Goal: Book appointment/travel/reservation

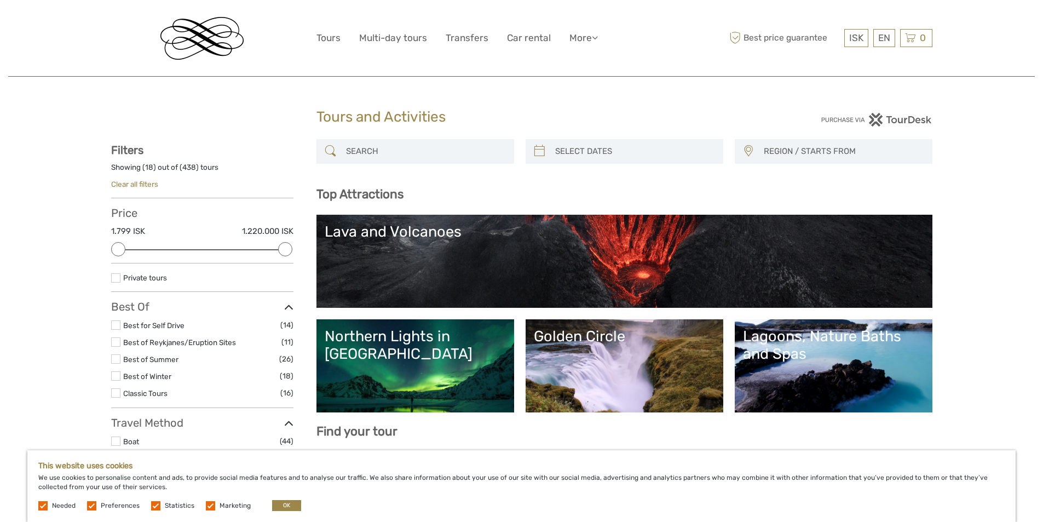
select select
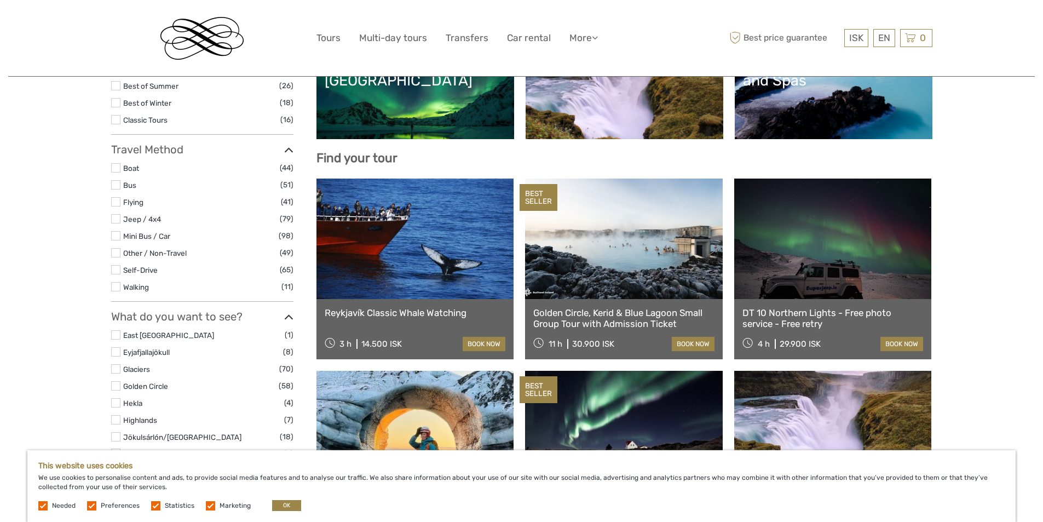
scroll to position [274, 0]
click at [438, 219] on link at bounding box center [415, 238] width 198 height 120
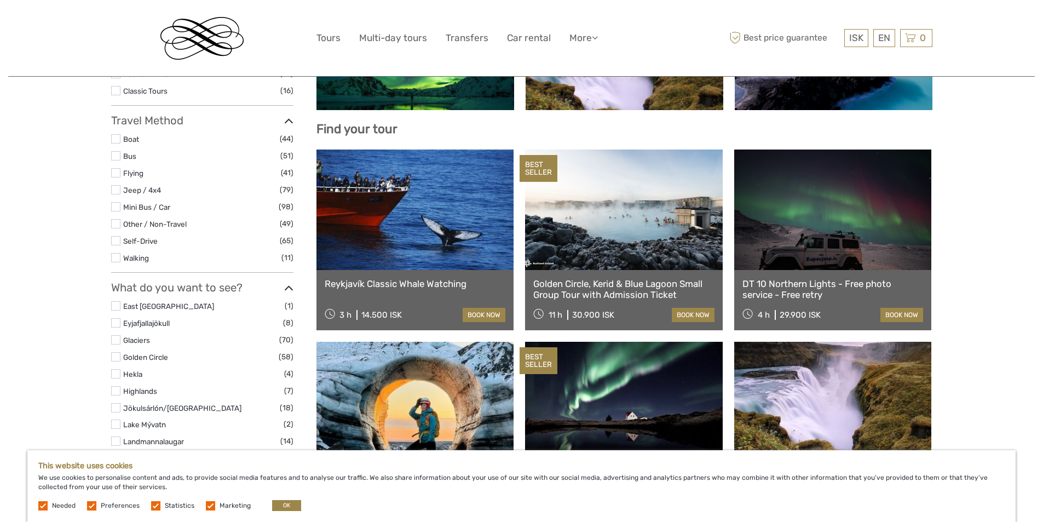
scroll to position [362, 0]
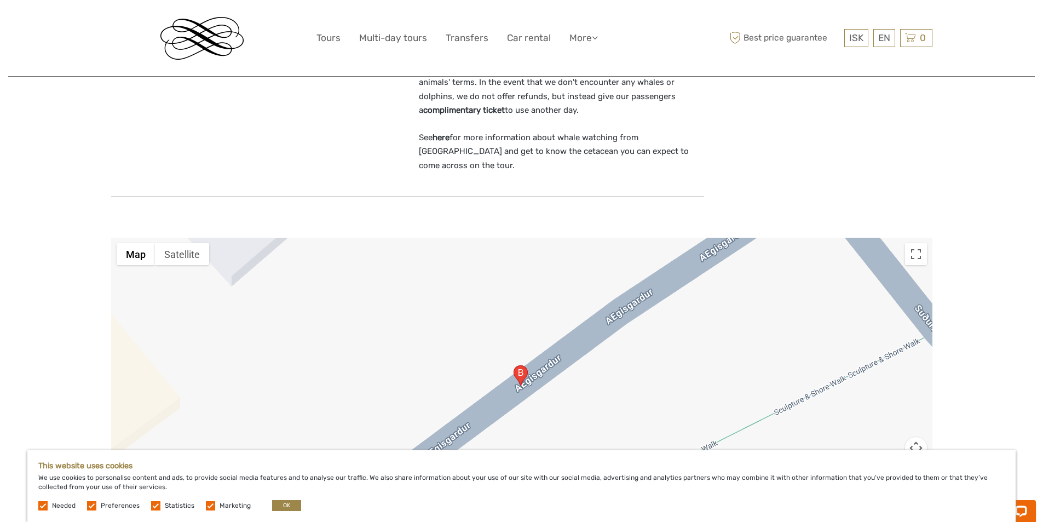
scroll to position [1259, 0]
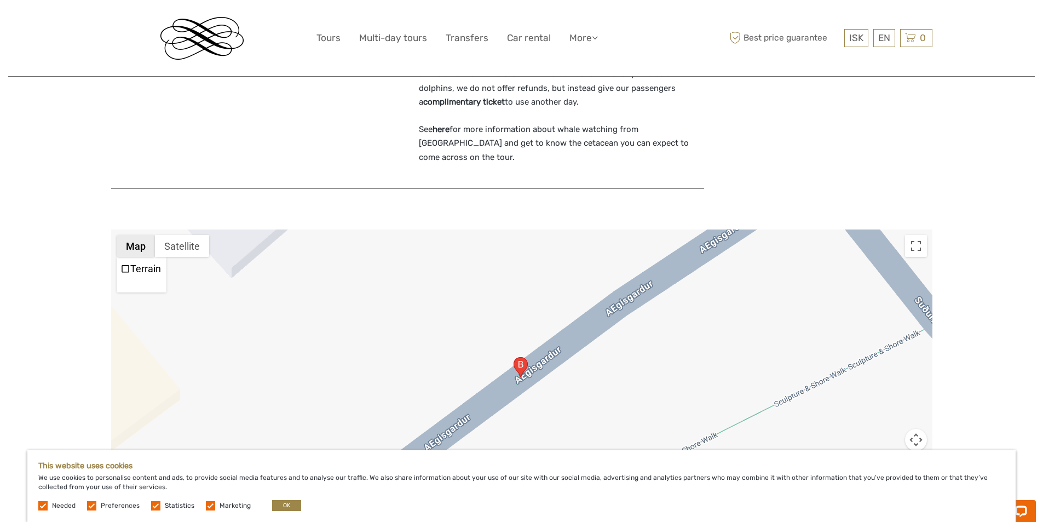
click at [137, 239] on button "Map" at bounding box center [136, 246] width 38 height 22
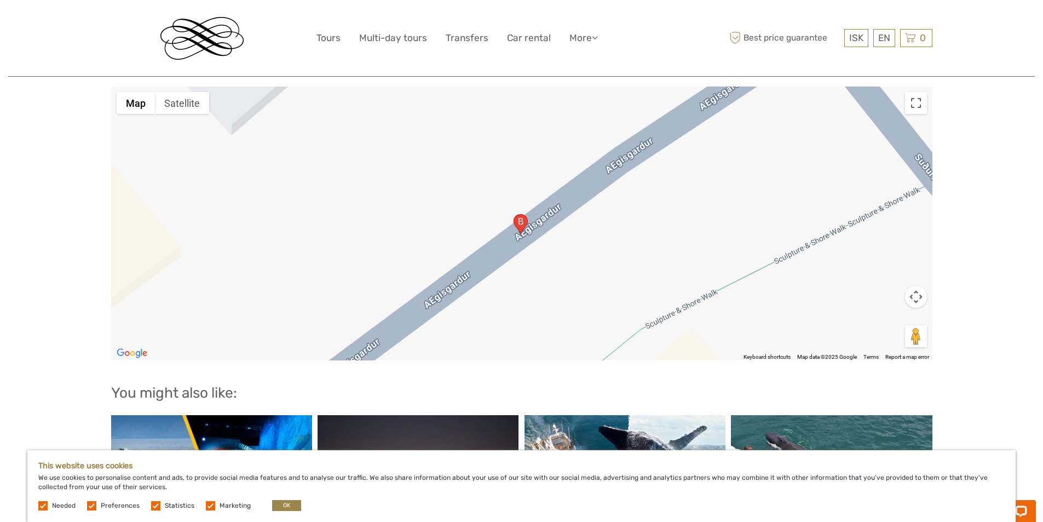
scroll to position [1423, 0]
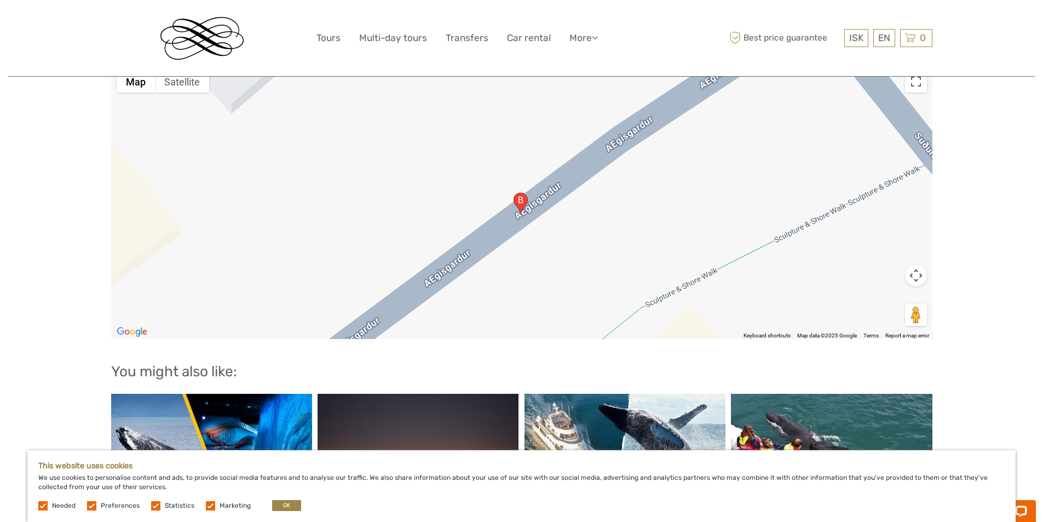
click at [912, 264] on button "Map camera controls" at bounding box center [916, 275] width 22 height 22
click at [887, 292] on button "Zoom out" at bounding box center [888, 303] width 22 height 22
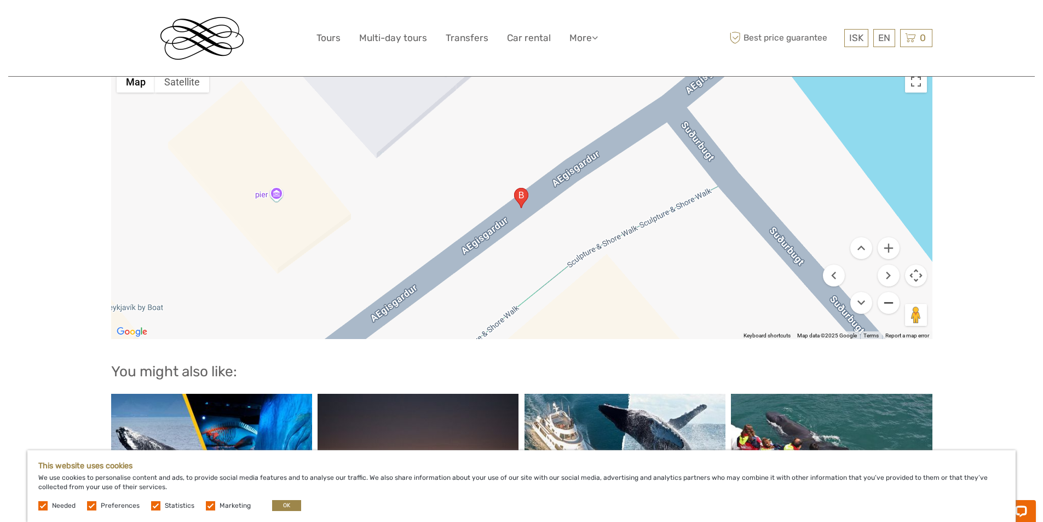
click at [887, 292] on button "Zoom out" at bounding box center [888, 303] width 22 height 22
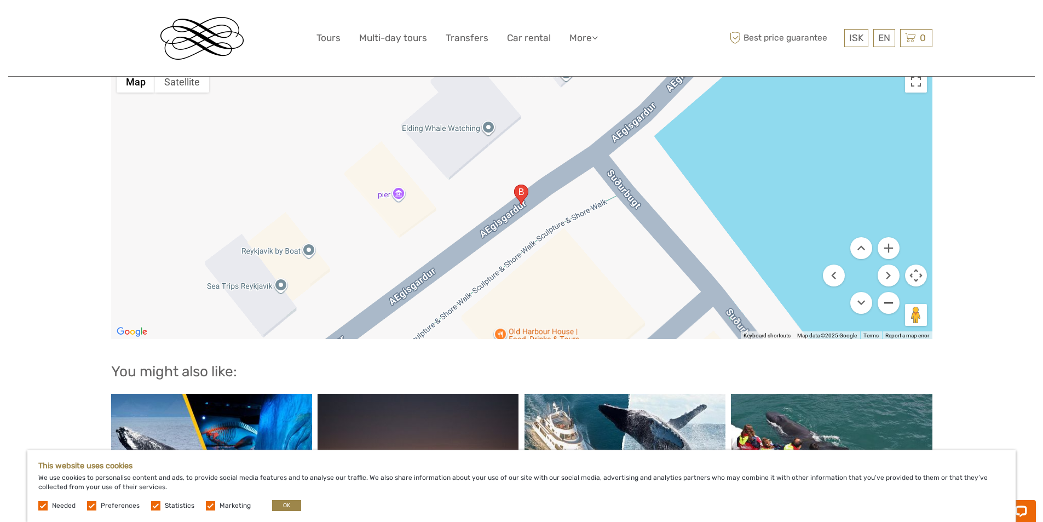
click at [887, 292] on button "Zoom out" at bounding box center [888, 303] width 22 height 22
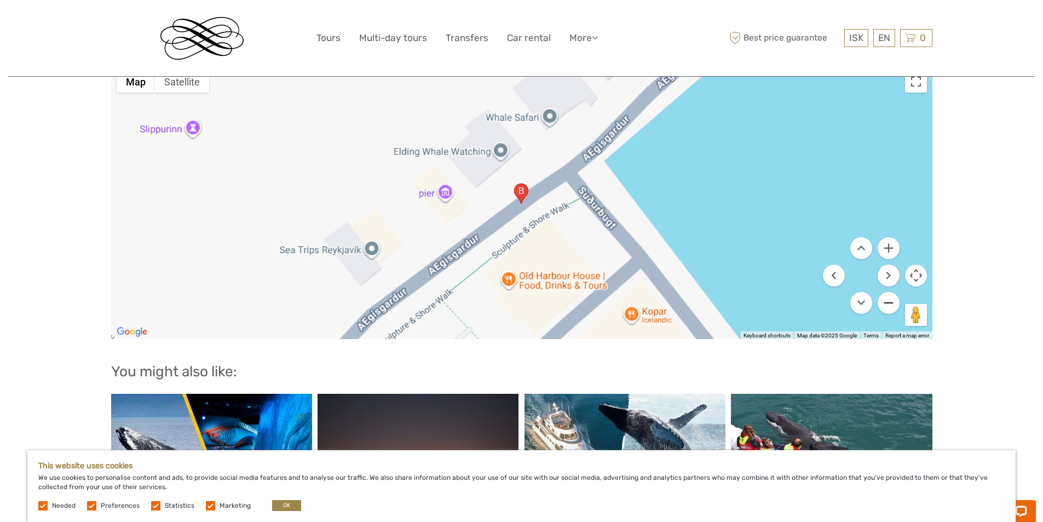
click at [887, 292] on button "Zoom out" at bounding box center [888, 303] width 22 height 22
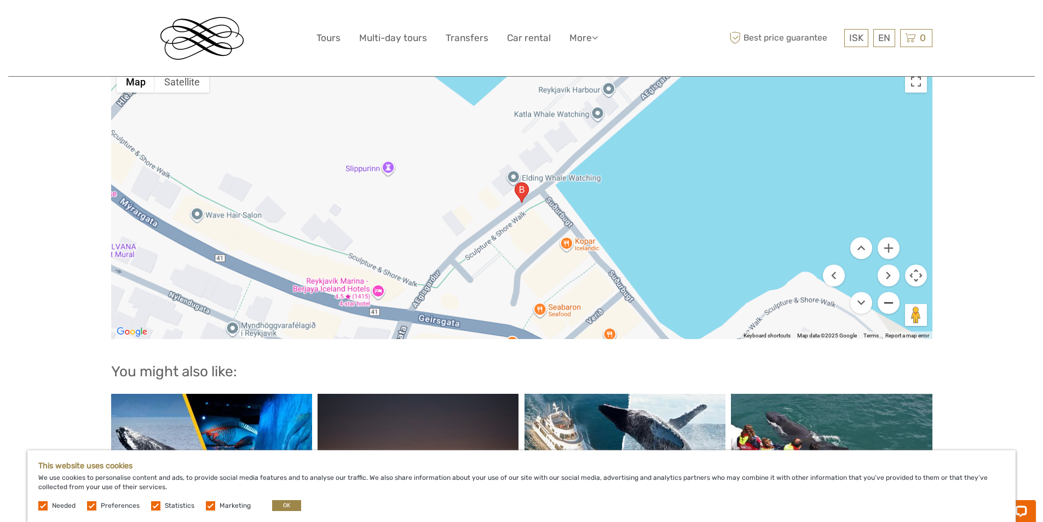
click at [887, 292] on button "Zoom out" at bounding box center [888, 303] width 22 height 22
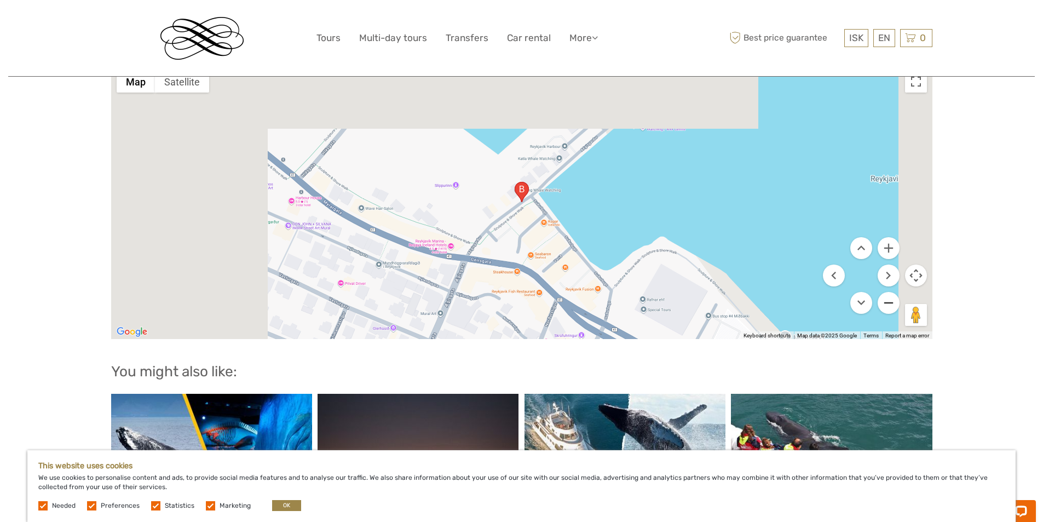
click at [887, 292] on button "Zoom out" at bounding box center [888, 303] width 22 height 22
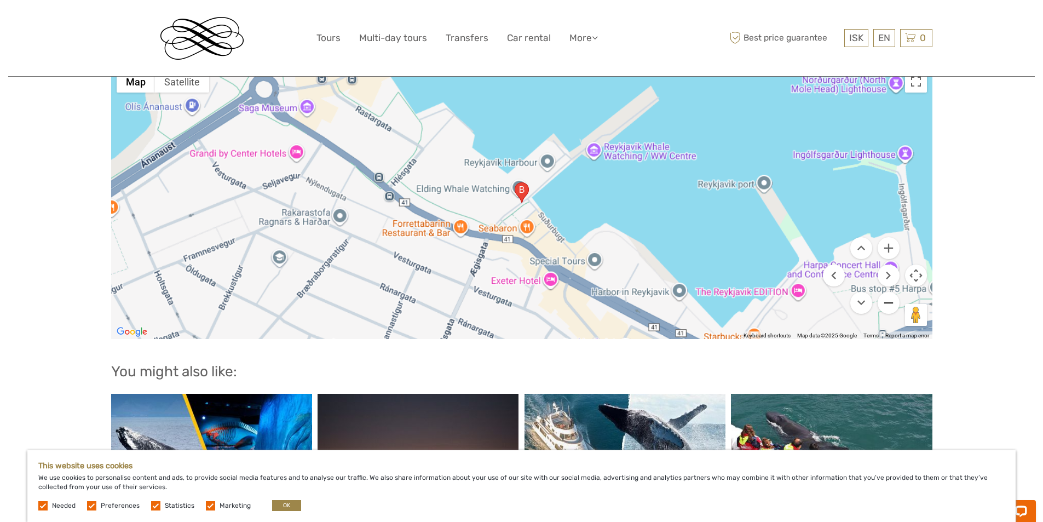
click at [887, 292] on button "Zoom out" at bounding box center [888, 303] width 22 height 22
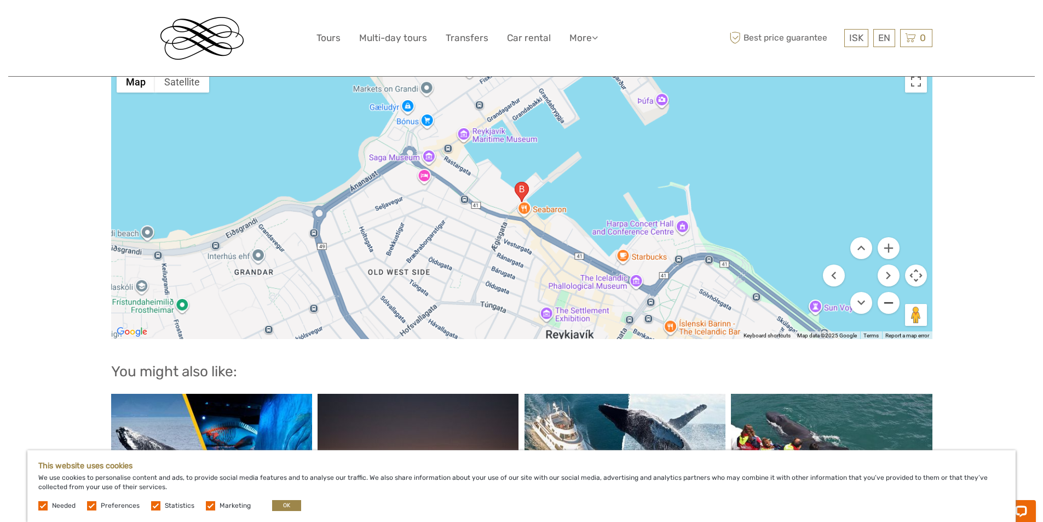
click at [887, 292] on button "Zoom out" at bounding box center [888, 303] width 22 height 22
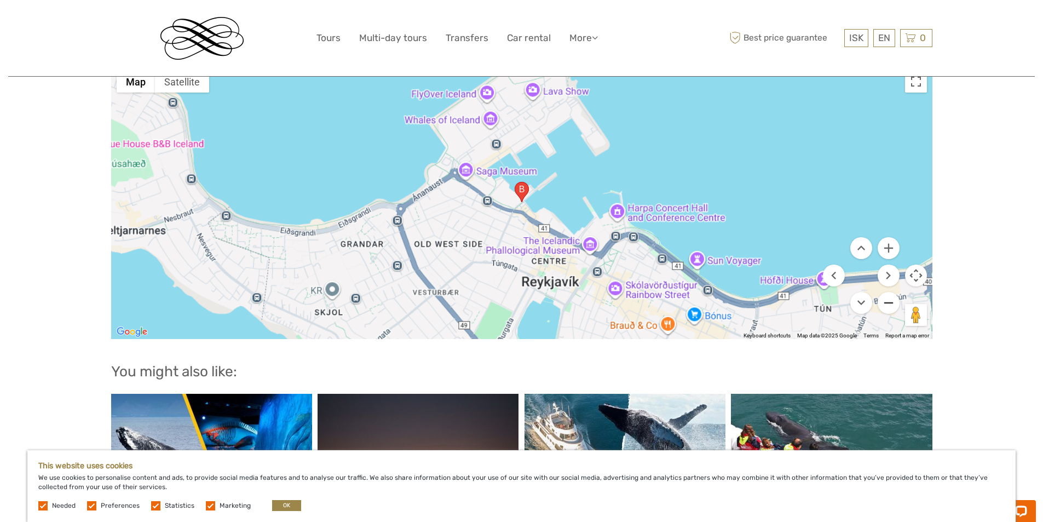
click at [887, 292] on button "Zoom out" at bounding box center [888, 303] width 22 height 22
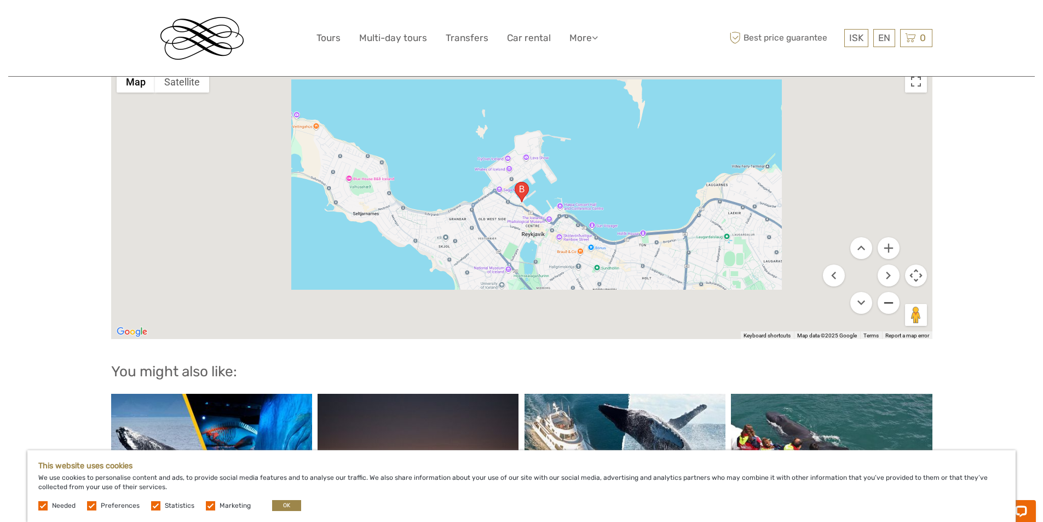
click at [887, 292] on button "Zoom out" at bounding box center [888, 303] width 22 height 22
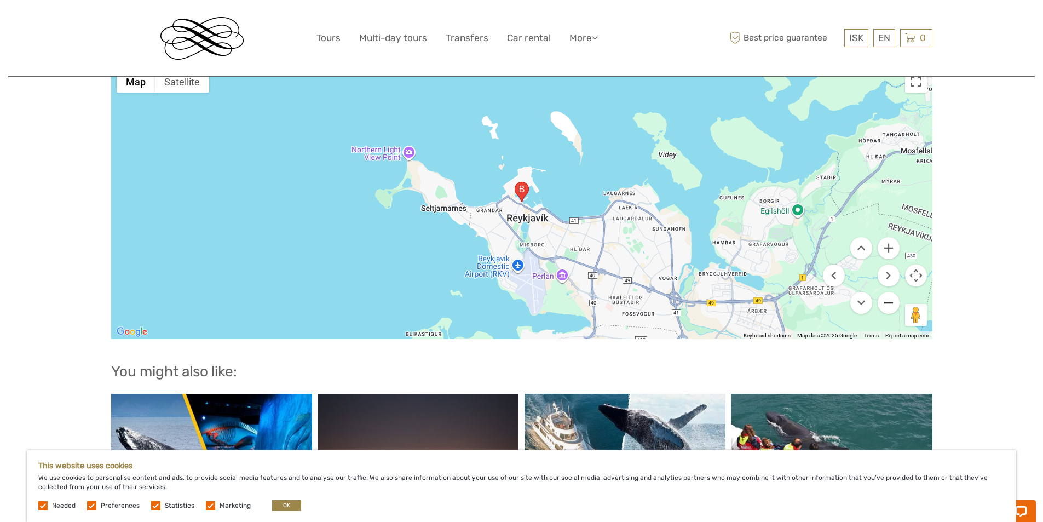
click at [887, 292] on button "Zoom out" at bounding box center [888, 303] width 22 height 22
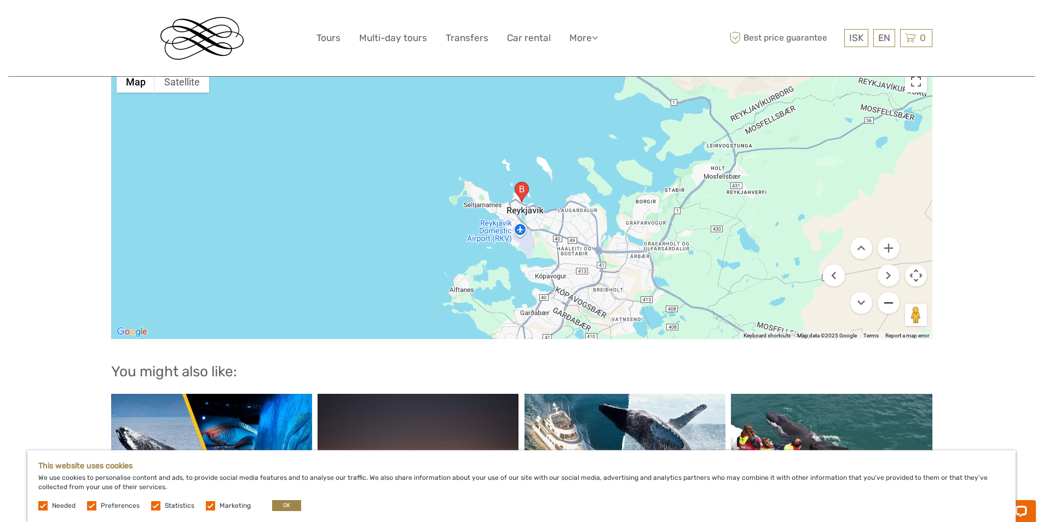
click at [887, 292] on button "Zoom out" at bounding box center [888, 303] width 22 height 22
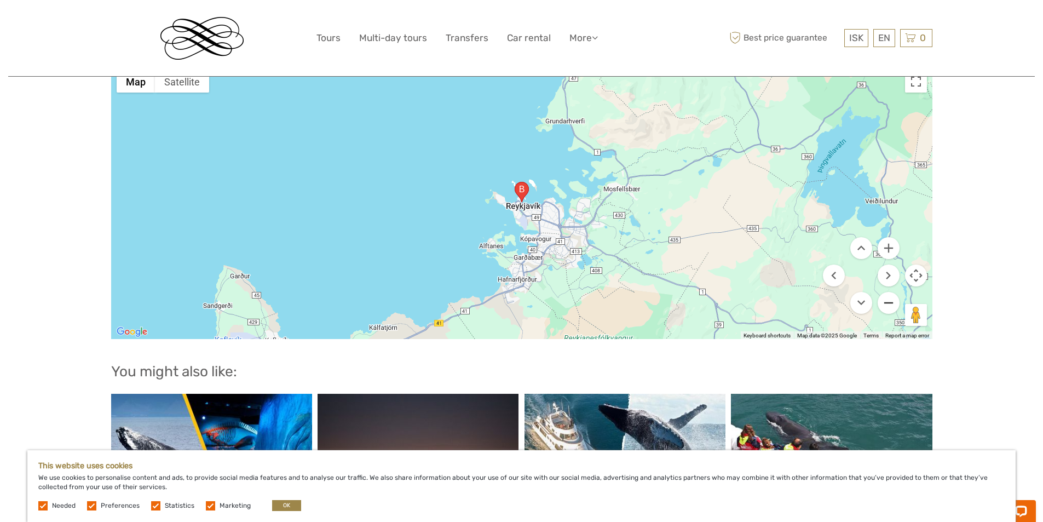
click at [887, 292] on button "Zoom out" at bounding box center [888, 303] width 22 height 22
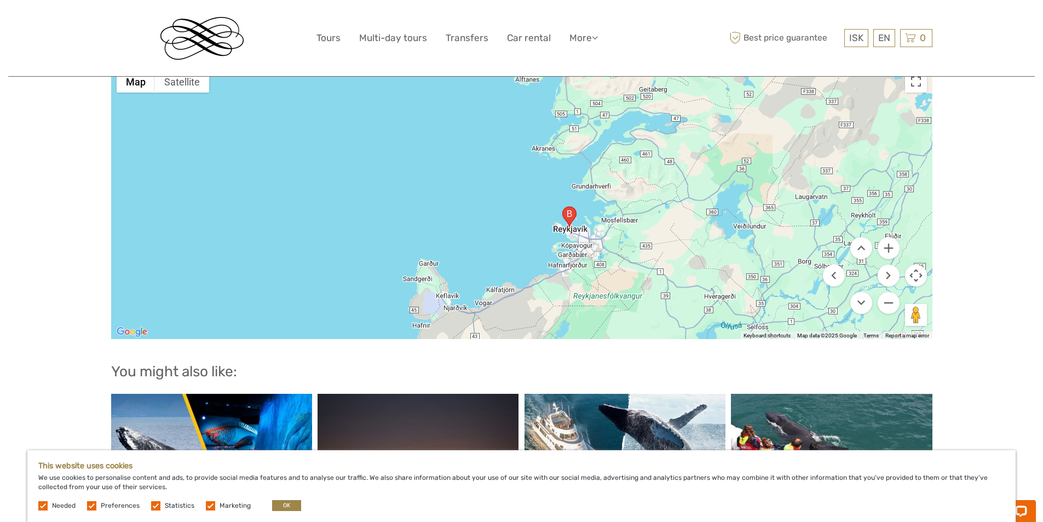
drag, startPoint x: 569, startPoint y: 140, endPoint x: 617, endPoint y: 167, distance: 54.9
click at [617, 167] on div at bounding box center [521, 202] width 821 height 274
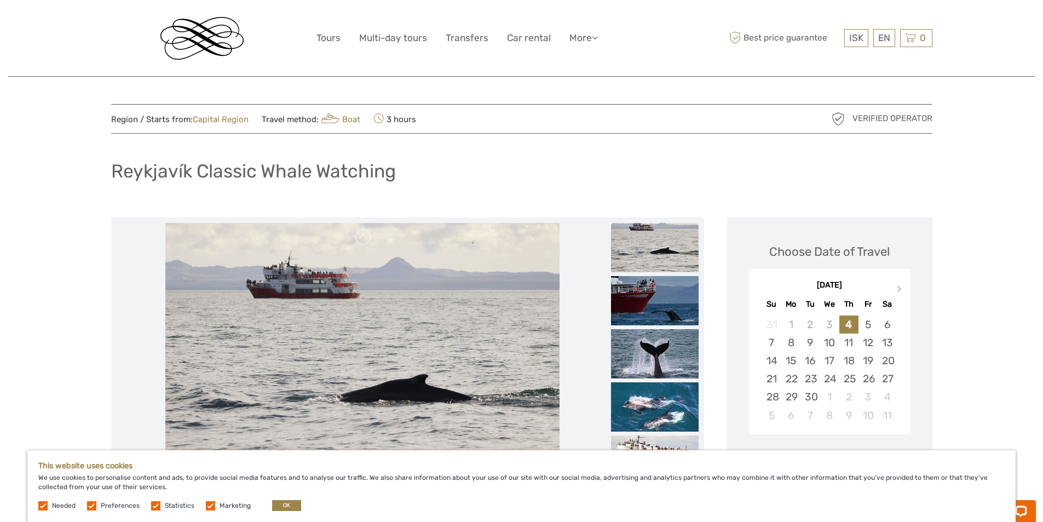
scroll to position [55, 0]
